Goal: Information Seeking & Learning: Learn about a topic

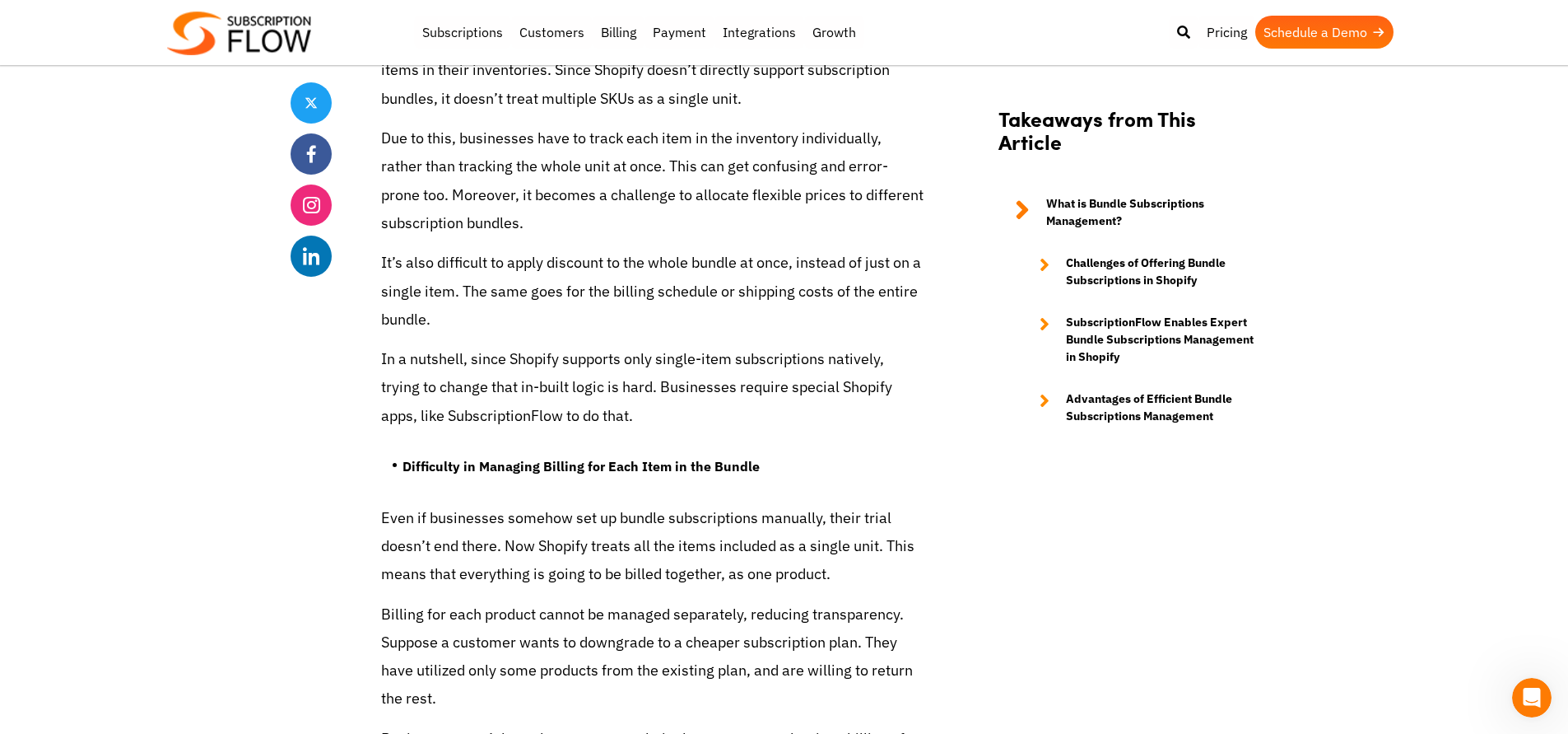
scroll to position [2628, 0]
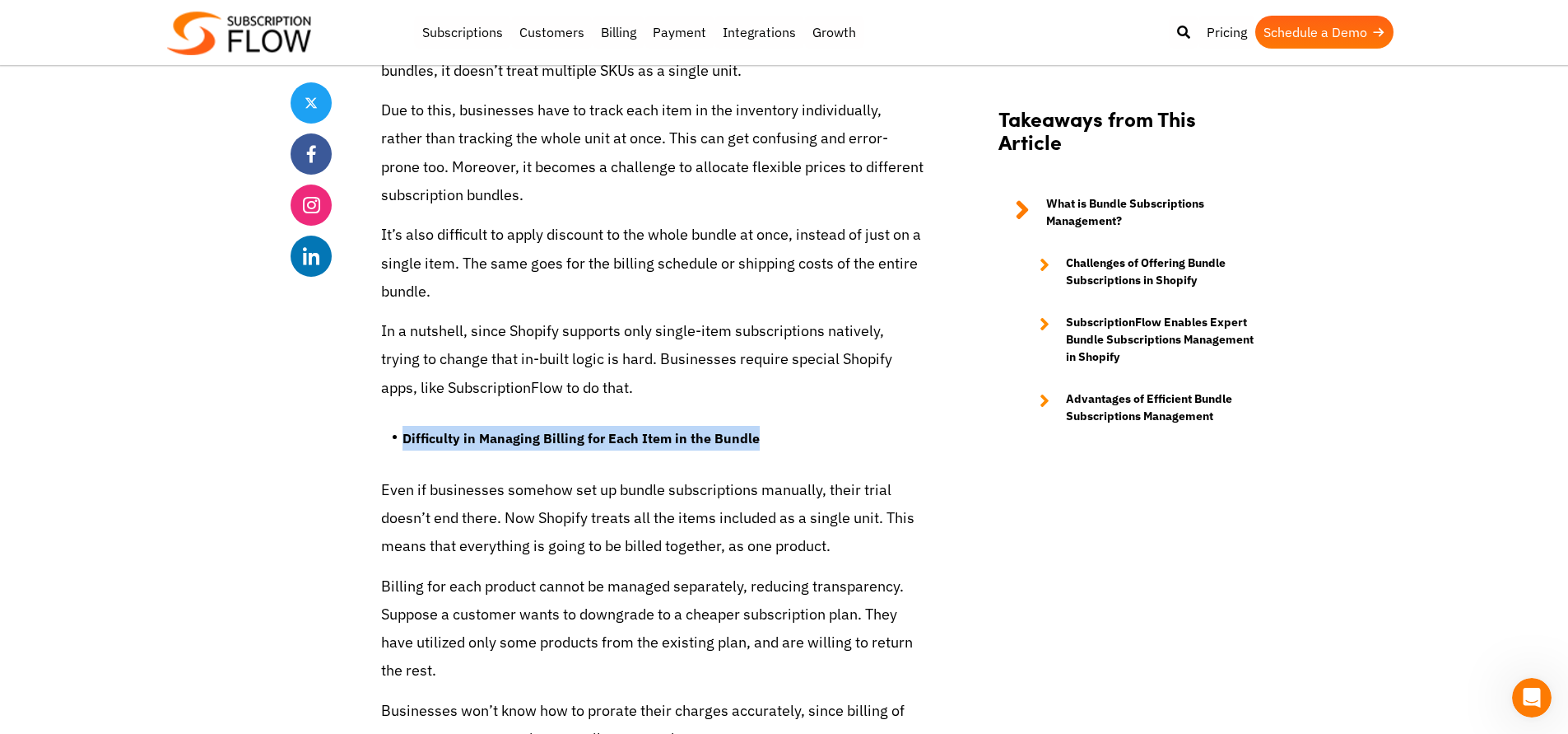
drag, startPoint x: 820, startPoint y: 414, endPoint x: 830, endPoint y: 378, distance: 37.4
click at [823, 426] on li "Difficulty in Managing Billing for Each Item in the Bundle" at bounding box center [663, 442] width 522 height 33
drag, startPoint x: 814, startPoint y: 427, endPoint x: 823, endPoint y: 384, distance: 43.9
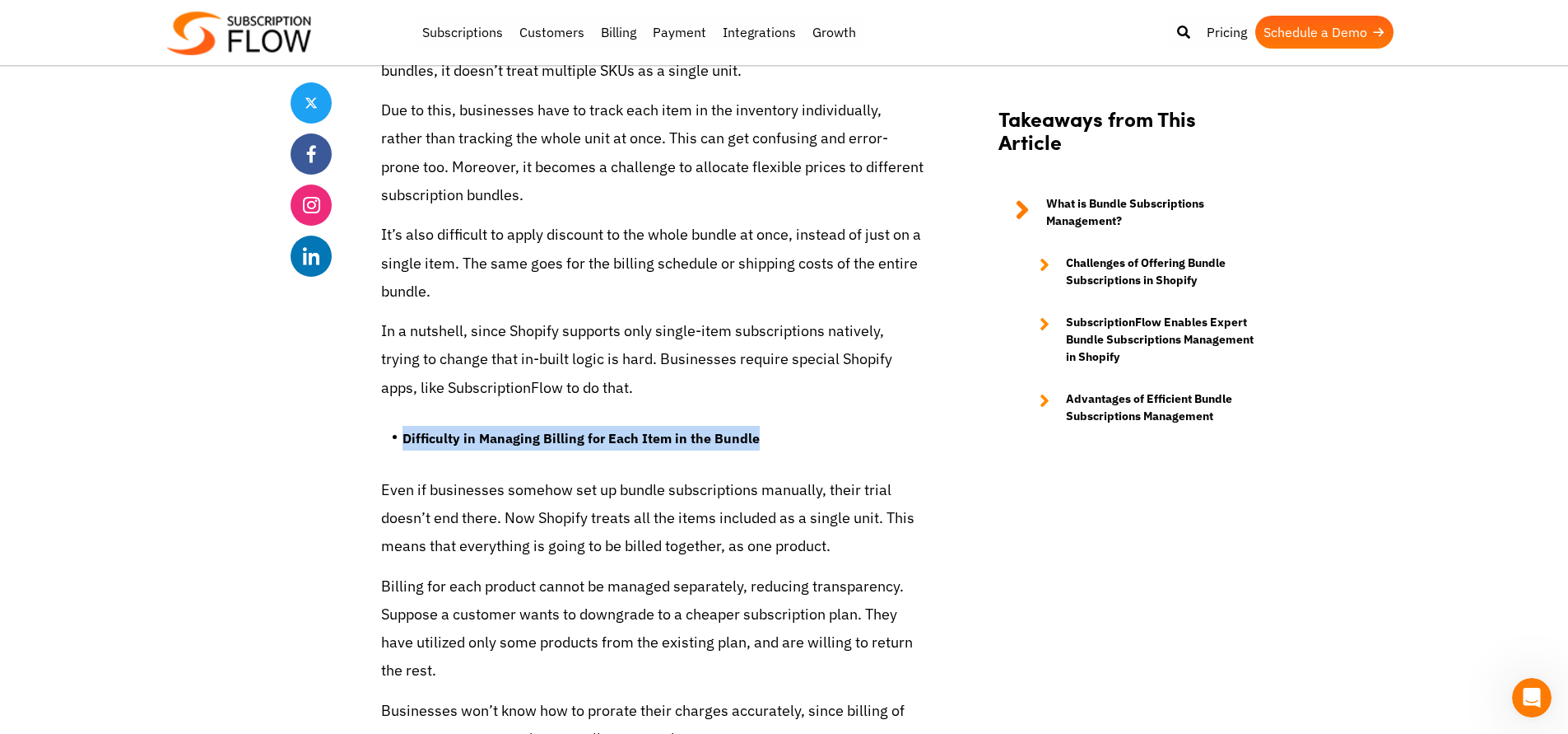
click at [802, 426] on li "Difficulty in Managing Billing for Each Item in the Bundle" at bounding box center [663, 442] width 522 height 33
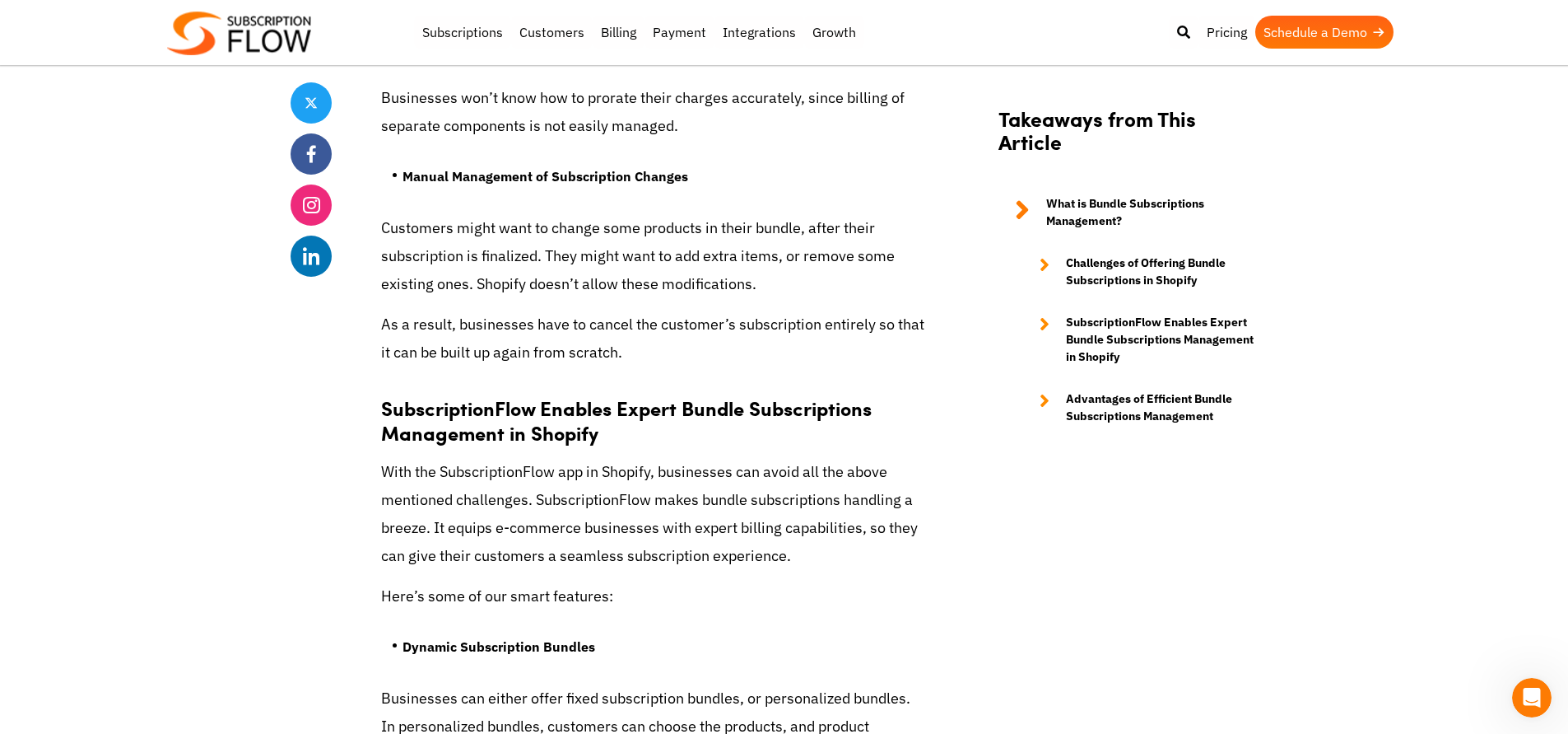
scroll to position [3236, 0]
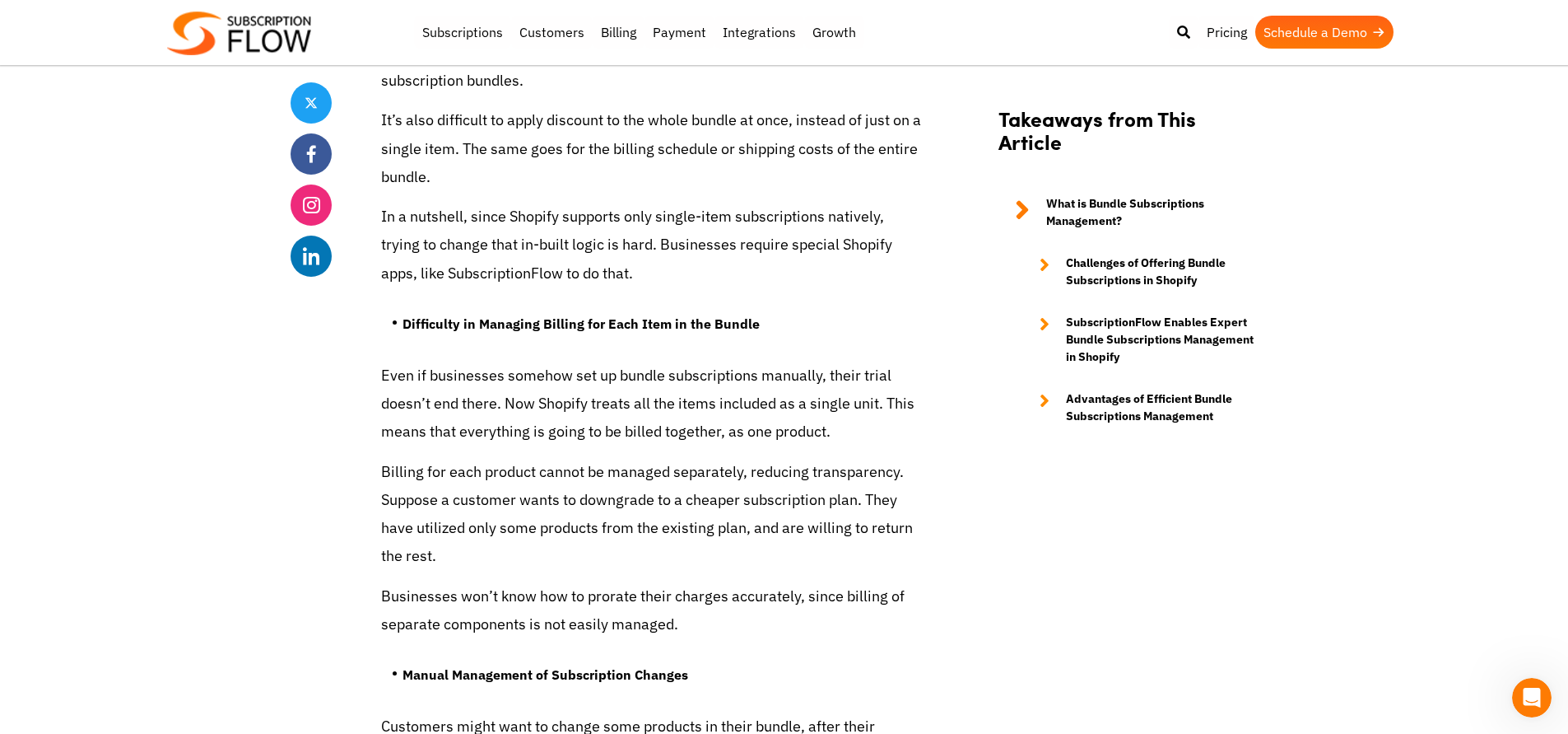
scroll to position [2804, 0]
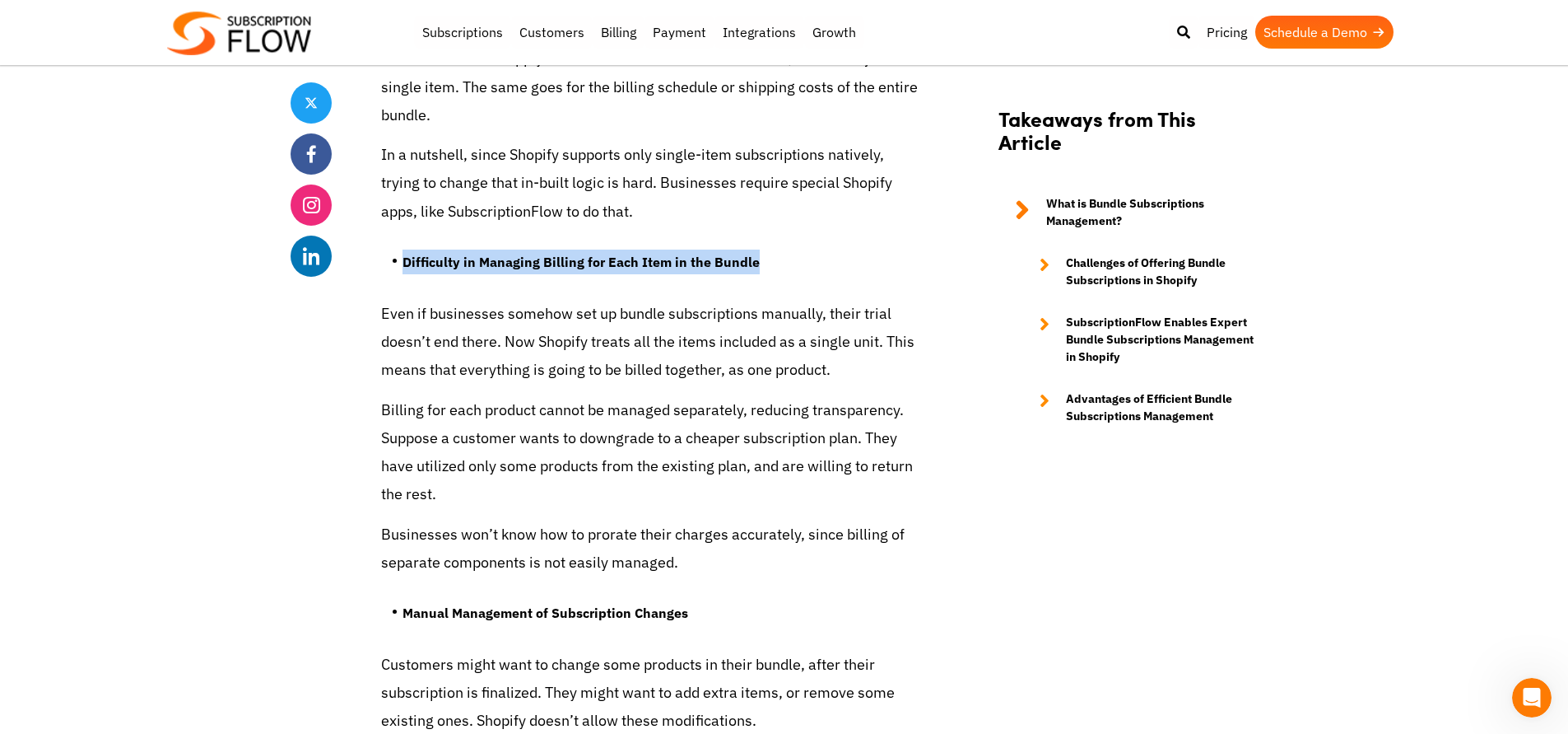
drag, startPoint x: 795, startPoint y: 242, endPoint x: 796, endPoint y: 211, distance: 31.0
click at [796, 237] on ul "Difficulty in Managing Billing for Each Item in the Bundle" at bounding box center [653, 268] width 543 height 62
click at [790, 250] on li "Difficulty in Managing Billing for Each Item in the Bundle" at bounding box center [663, 266] width 522 height 33
drag, startPoint x: 785, startPoint y: 225, endPoint x: 784, endPoint y: 213, distance: 12.0
click at [784, 237] on ul "Difficulty in Managing Billing for Each Item in the Bundle" at bounding box center [653, 268] width 543 height 62
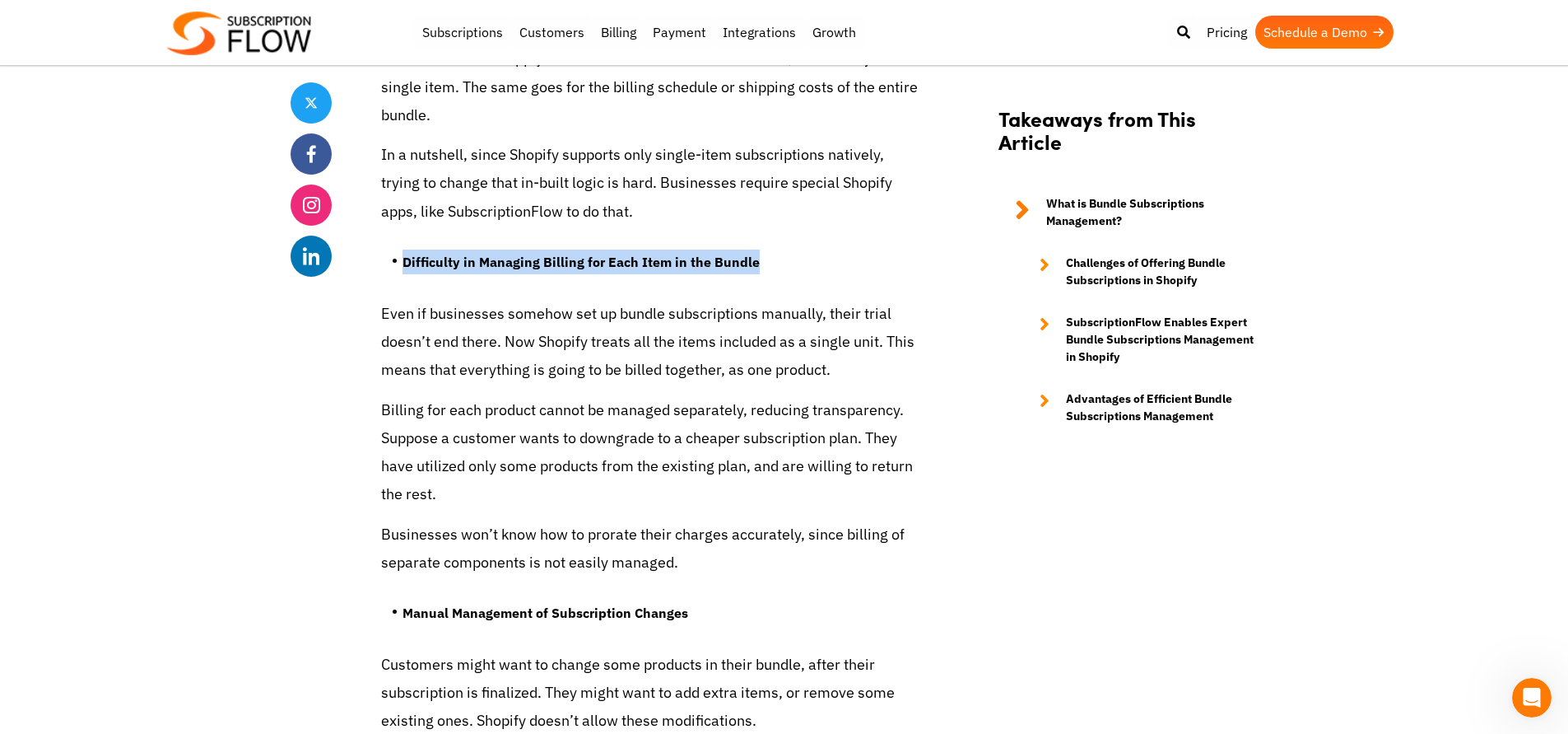
click at [784, 237] on ul "Difficulty in Managing Billing for Each Item in the Bundle" at bounding box center [653, 268] width 543 height 62
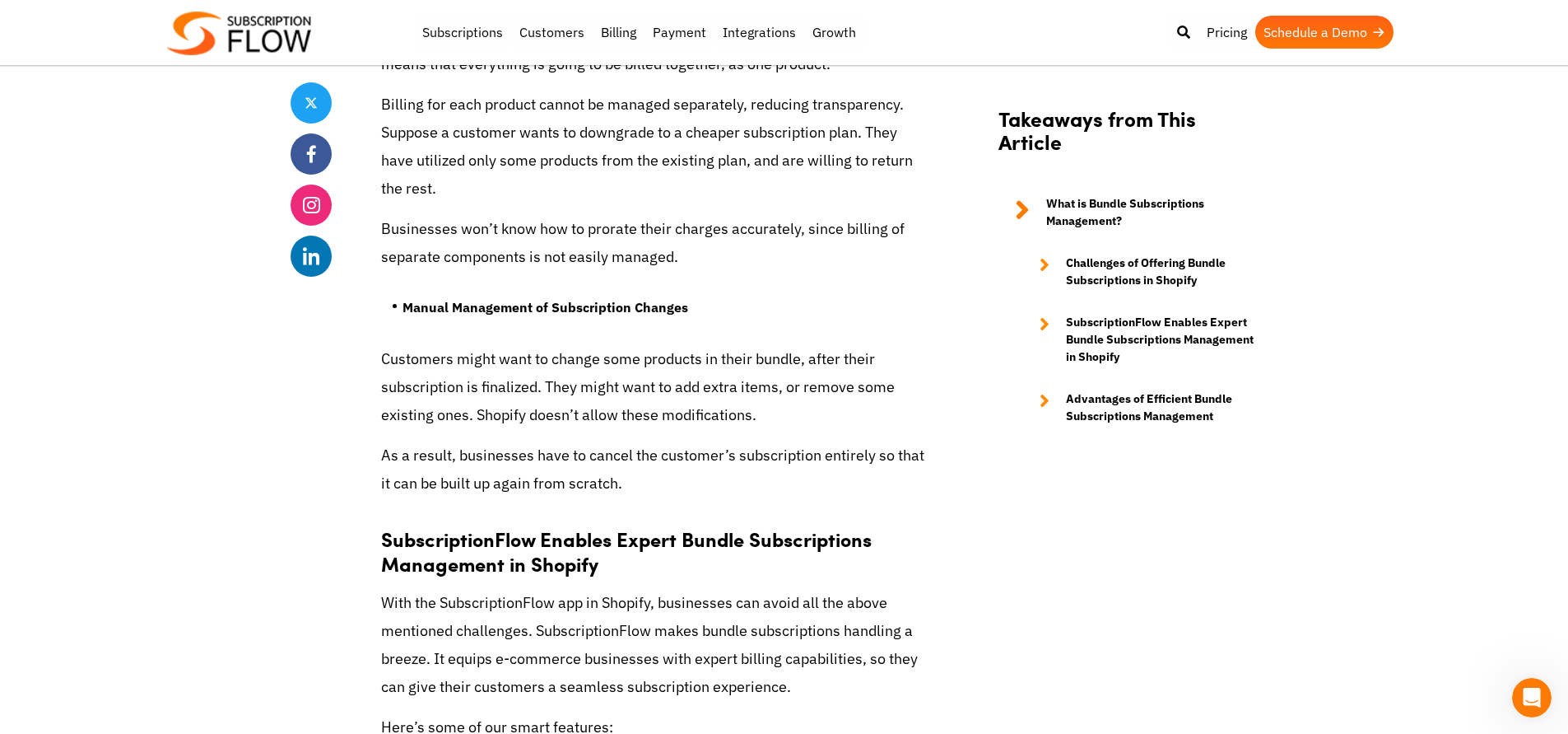
scroll to position [3105, 0]
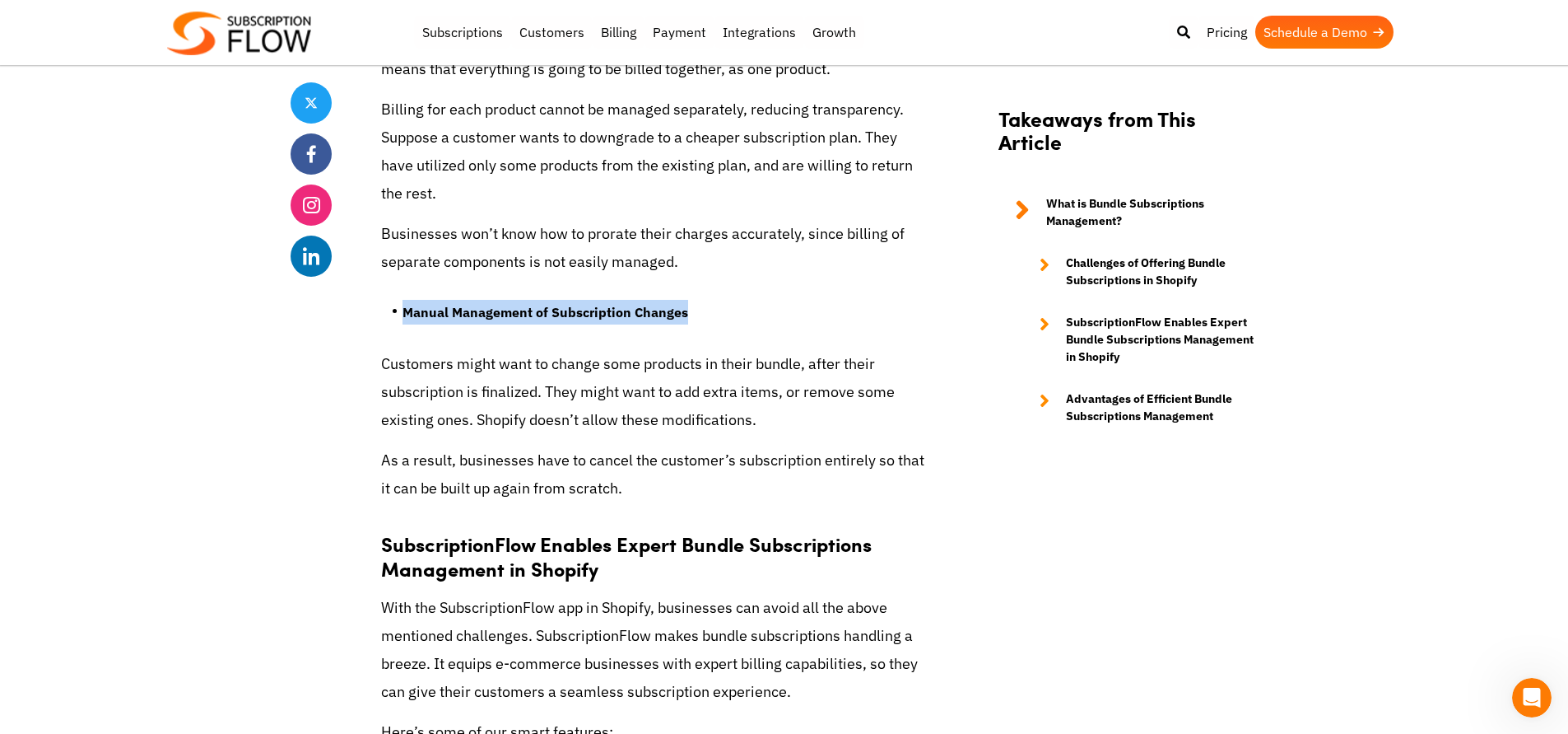
drag, startPoint x: 775, startPoint y: 285, endPoint x: 777, endPoint y: 263, distance: 22.1
click at [777, 288] on ul "Manual Management of Subscription Changes" at bounding box center [653, 318] width 543 height 62
